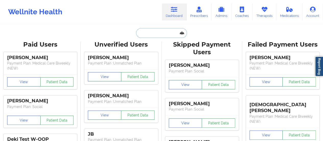
click at [151, 32] on input "text" at bounding box center [161, 33] width 51 height 10
paste input "[PERSON_NAME]"
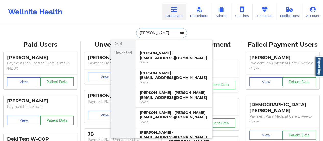
click at [173, 32] on input "[PERSON_NAME]" at bounding box center [161, 33] width 51 height 10
paste input "[EMAIL_ADDRESS][DOMAIN_NAME]"
click at [173, 32] on input "[PERSON_NAME]" at bounding box center [161, 33] width 51 height 10
type input "[EMAIL_ADDRESS][DOMAIN_NAME]"
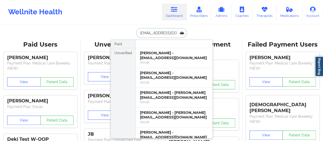
scroll to position [0, 4]
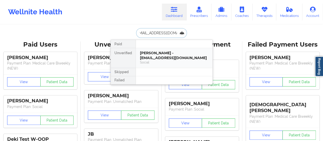
click at [158, 62] on div "Social" at bounding box center [174, 62] width 68 height 4
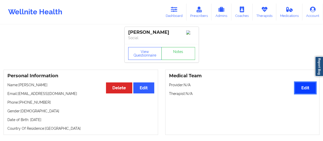
click at [299, 90] on button "Edit" at bounding box center [305, 87] width 21 height 11
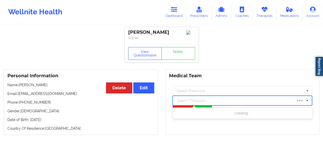
click at [200, 99] on div at bounding box center [235, 100] width 116 height 6
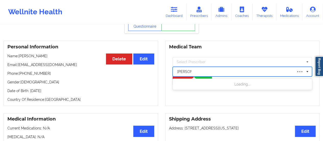
scroll to position [29, 0]
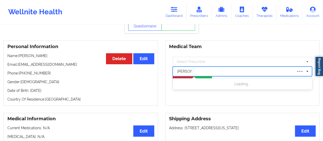
type input "[PERSON_NAME]"
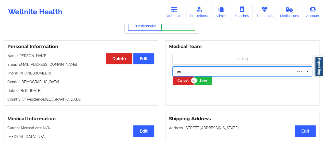
type input "jenn"
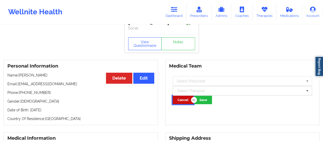
click at [176, 104] on button "Cancel" at bounding box center [183, 100] width 21 height 8
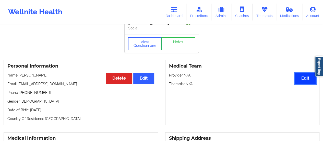
click at [299, 80] on button "Edit" at bounding box center [305, 78] width 21 height 11
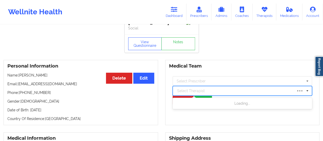
click at [236, 94] on div at bounding box center [235, 91] width 116 height 6
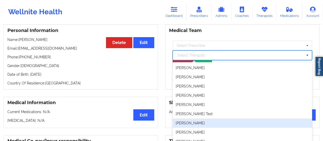
scroll to position [45, 0]
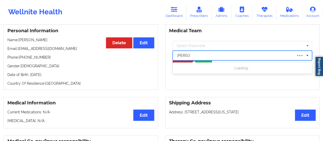
type input "[PERSON_NAME]"
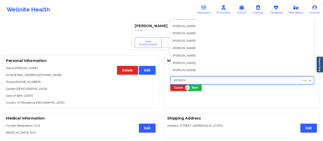
scroll to position [0, 0]
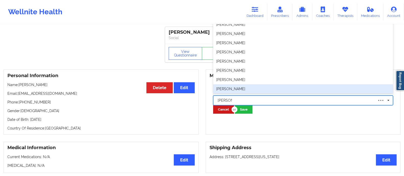
type input "[PERSON_NAME]"
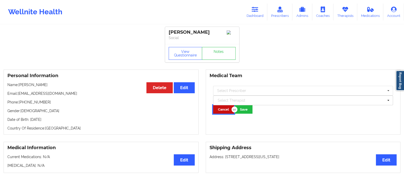
click at [224, 110] on button "Cancel" at bounding box center [223, 109] width 21 height 8
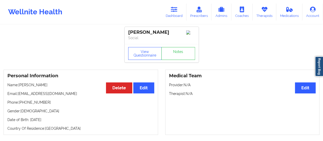
drag, startPoint x: 286, startPoint y: 14, endPoint x: 215, endPoint y: 96, distance: 108.3
click at [215, 96] on p "Therapist: N/A" at bounding box center [242, 93] width 147 height 5
drag, startPoint x: 63, startPoint y: 95, endPoint x: 18, endPoint y: 96, distance: 45.0
click at [18, 96] on p "Email: [EMAIL_ADDRESS][DOMAIN_NAME]" at bounding box center [80, 93] width 147 height 5
copy p "[EMAIL_ADDRESS][DOMAIN_NAME]"
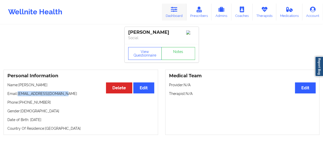
click at [178, 15] on link "Dashboard" at bounding box center [174, 12] width 25 height 17
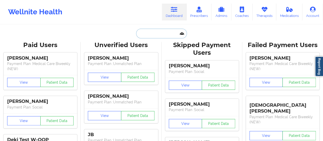
click at [162, 34] on input "text" at bounding box center [161, 34] width 51 height 10
paste input "[EMAIL_ADDRESS][DOMAIN_NAME]"
type input "[EMAIL_ADDRESS][DOMAIN_NAME]"
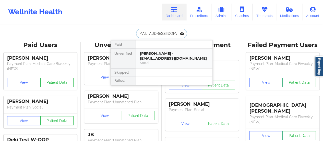
click at [158, 55] on div "[PERSON_NAME] - [EMAIL_ADDRESS][DOMAIN_NAME]" at bounding box center [174, 55] width 68 height 9
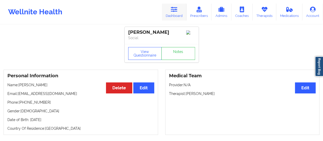
click at [164, 8] on link "Dashboard" at bounding box center [174, 12] width 25 height 17
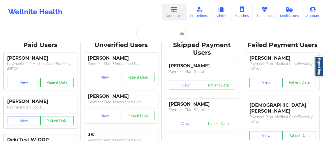
drag, startPoint x: 166, startPoint y: 38, endPoint x: 163, endPoint y: 35, distance: 3.8
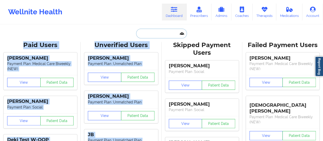
click at [163, 35] on input "text" at bounding box center [161, 34] width 51 height 10
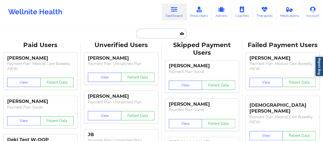
paste input "[EMAIL_ADDRESS][DOMAIN_NAME]"
type input "[EMAIL_ADDRESS][DOMAIN_NAME]"
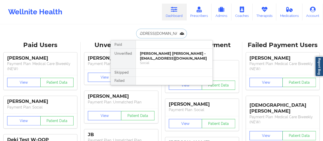
click at [164, 57] on div "[PERSON_NAME] [PERSON_NAME] - [EMAIL_ADDRESS][DOMAIN_NAME]" at bounding box center [174, 55] width 68 height 9
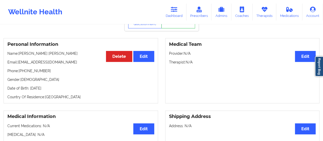
scroll to position [34, 0]
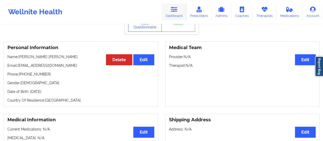
click at [176, 11] on icon at bounding box center [174, 10] width 7 height 6
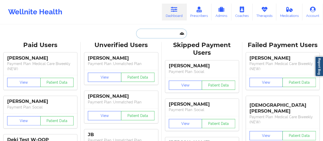
click at [161, 33] on input "text" at bounding box center [161, 34] width 51 height 10
paste input "[EMAIL_ADDRESS][DOMAIN_NAME]"
type input "[EMAIL_ADDRESS][DOMAIN_NAME]"
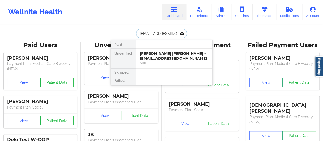
scroll to position [0, 11]
click at [156, 61] on div "Social" at bounding box center [174, 63] width 68 height 4
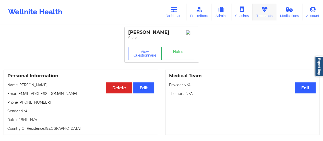
click at [258, 8] on link "Therapists" at bounding box center [265, 12] width 24 height 17
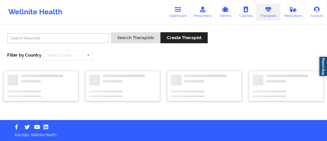
click at [64, 38] on input "text" at bounding box center [58, 38] width 102 height 10
type input "[PERSON_NAME]"
click at [111, 32] on button "Search Therapists" at bounding box center [136, 37] width 50 height 11
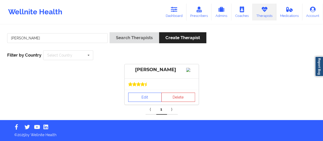
click at [137, 104] on div "Edit Delete" at bounding box center [162, 97] width 74 height 15
click at [133, 102] on link "Edit" at bounding box center [145, 96] width 34 height 9
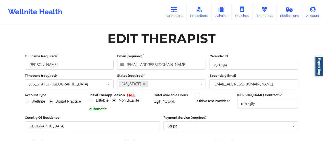
scroll to position [92, 0]
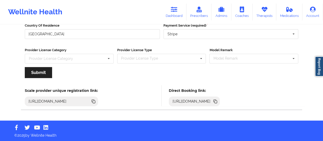
click at [216, 100] on icon at bounding box center [215, 100] width 3 height 3
